Goal: Obtain resource: Obtain resource

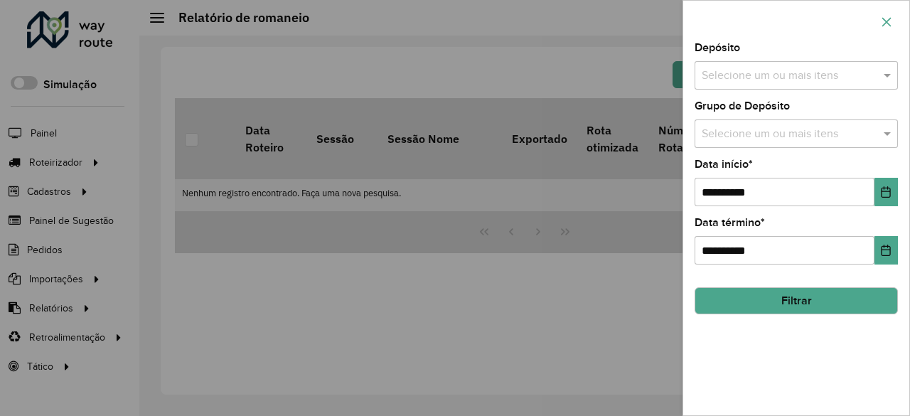
click at [885, 23] on icon "button" at bounding box center [886, 21] width 9 height 9
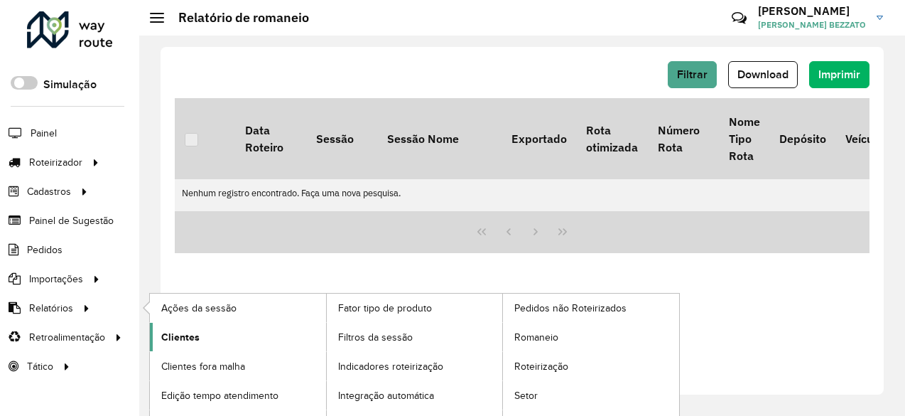
click at [198, 330] on span "Clientes" at bounding box center [180, 337] width 38 height 15
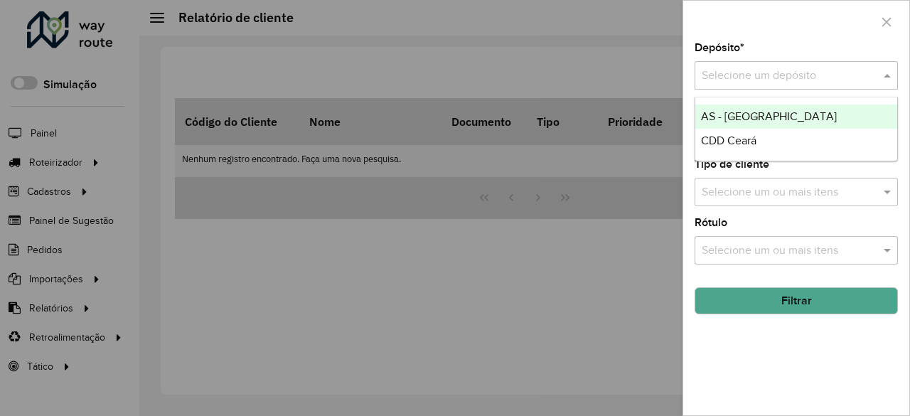
click at [848, 73] on input "text" at bounding box center [781, 76] width 161 height 17
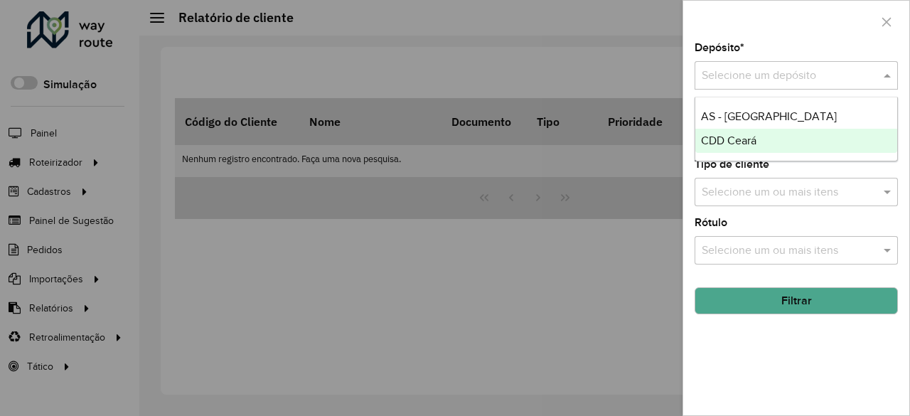
click at [774, 133] on div "CDD Ceará" at bounding box center [796, 141] width 203 height 24
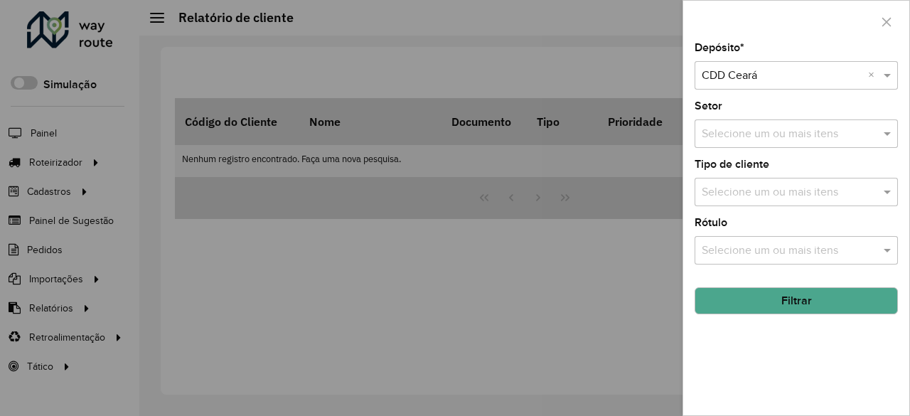
click at [791, 300] on button "Filtrar" at bounding box center [795, 300] width 203 height 27
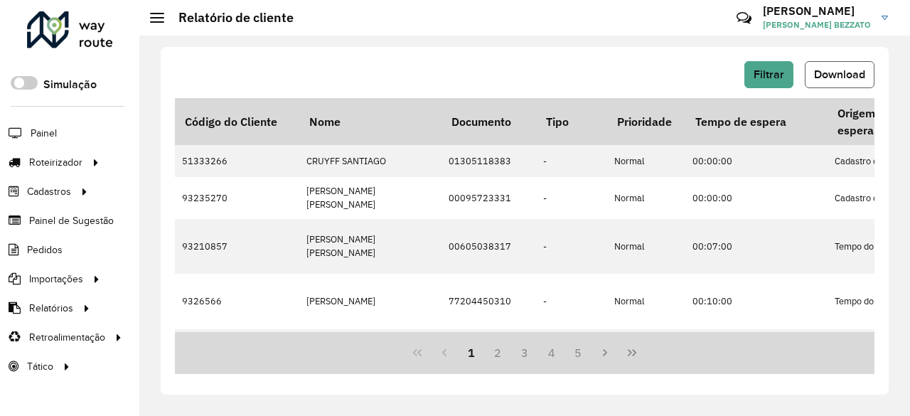
drag, startPoint x: 841, startPoint y: 77, endPoint x: 834, endPoint y: 74, distance: 8.3
click at [841, 77] on span "Download" at bounding box center [839, 74] width 51 height 12
